Goal: Information Seeking & Learning: Learn about a topic

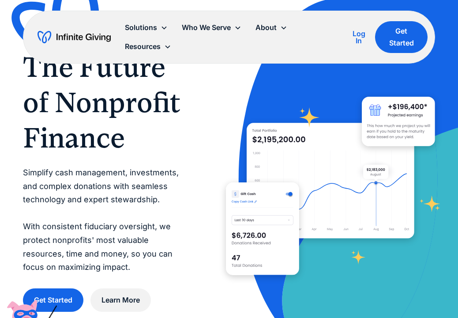
click at [359, 37] on div "Log In" at bounding box center [359, 37] width 19 height 14
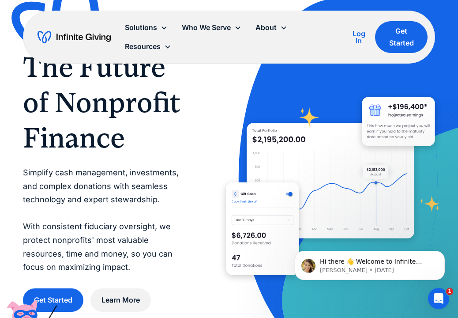
click at [358, 36] on div "Log In" at bounding box center [359, 37] width 19 height 14
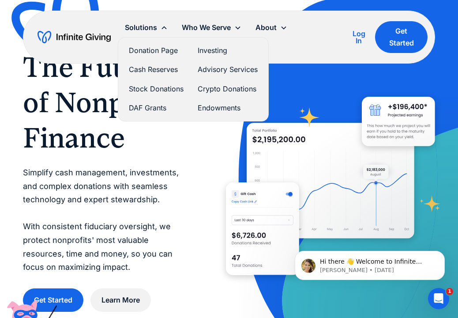
click at [214, 88] on link "Crypto Donations" at bounding box center [228, 89] width 60 height 12
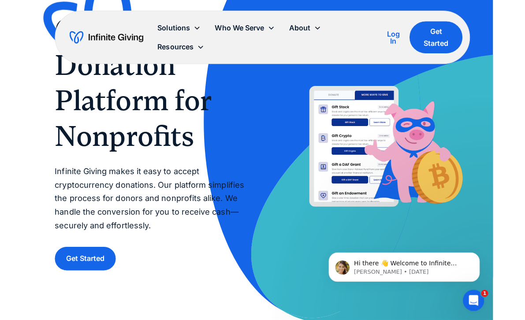
scroll to position [74, 0]
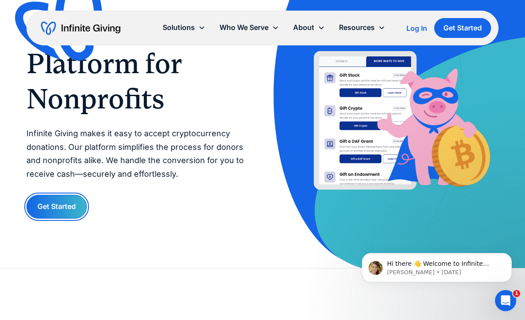
click at [60, 212] on link "Get Started" at bounding box center [56, 206] width 60 height 23
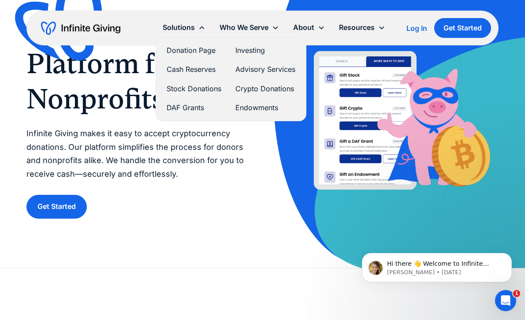
click at [193, 51] on link "Donation Page" at bounding box center [194, 51] width 55 height 12
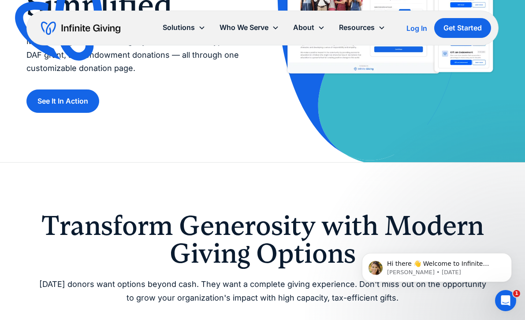
scroll to position [175, 0]
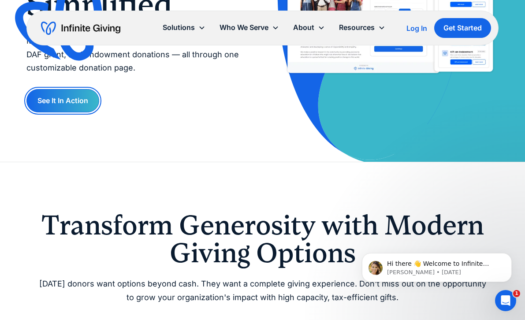
click at [75, 97] on link "See It In Action" at bounding box center [62, 100] width 73 height 23
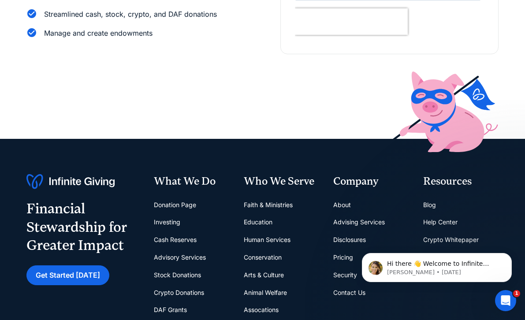
scroll to position [222, 0]
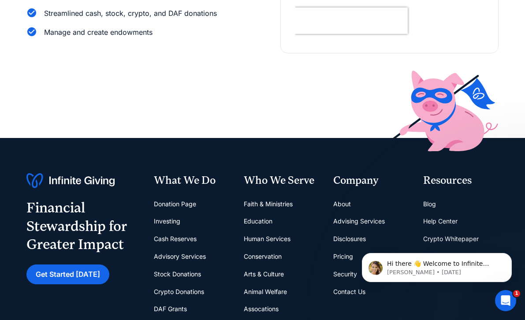
click at [180, 204] on link "Donation Page" at bounding box center [175, 204] width 42 height 18
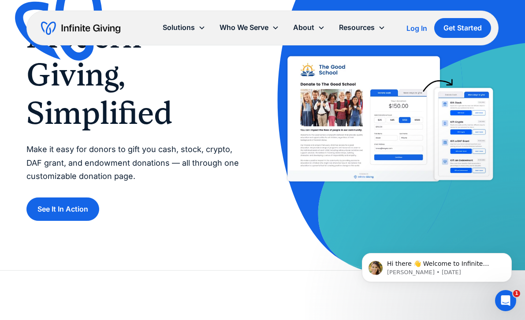
scroll to position [40, 0]
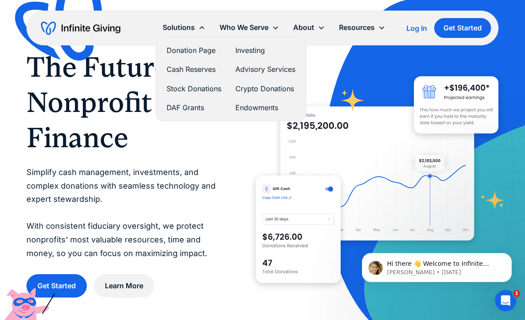
click at [191, 49] on link "Donation Page" at bounding box center [194, 51] width 55 height 12
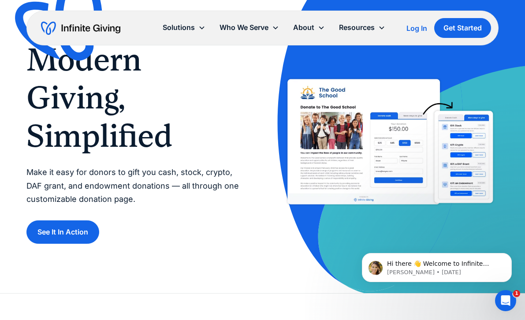
scroll to position [50, 0]
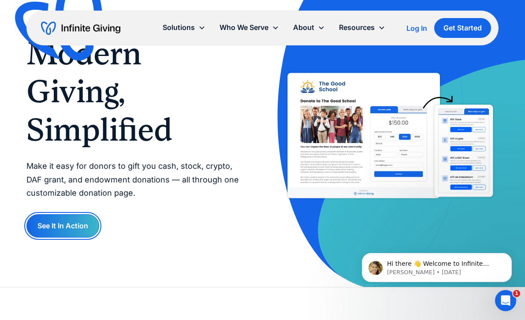
click at [74, 230] on link "See It In Action" at bounding box center [62, 225] width 73 height 23
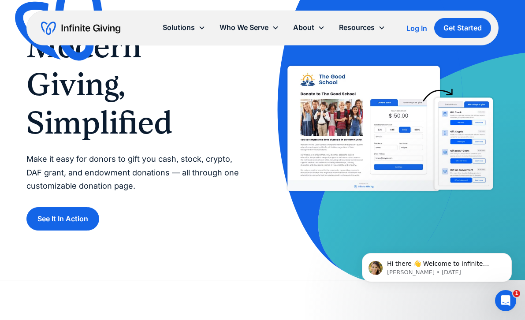
scroll to position [21, 0]
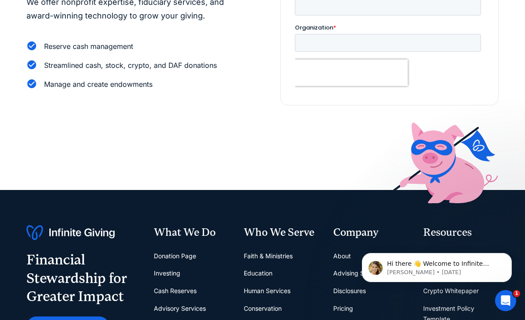
scroll to position [109, 0]
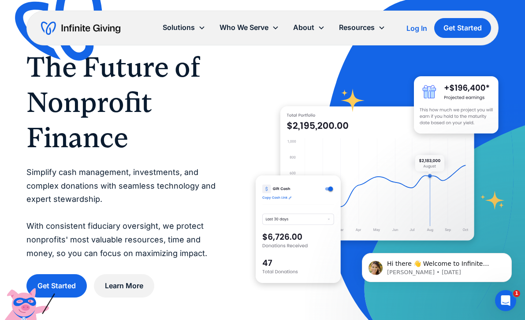
click at [416, 31] on div "Log In" at bounding box center [417, 28] width 21 height 7
click at [419, 29] on div "Log In" at bounding box center [417, 28] width 21 height 7
